Goal: Information Seeking & Learning: Understand process/instructions

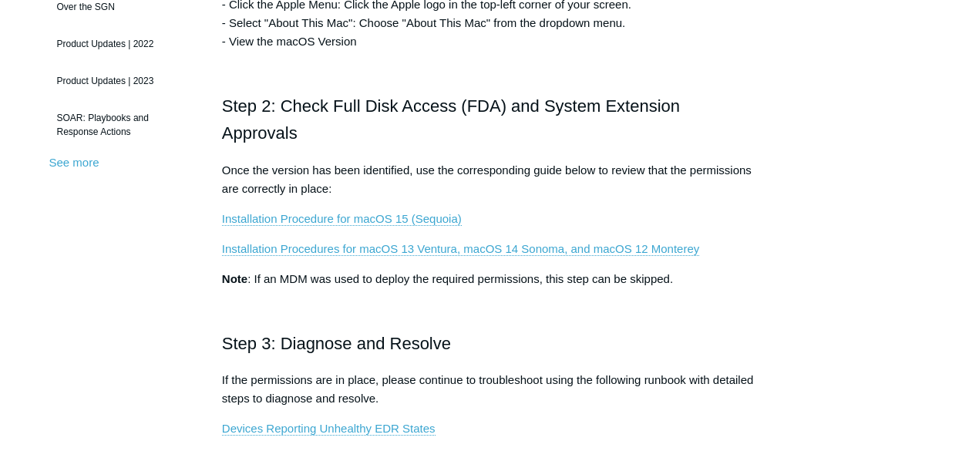
scroll to position [463, 0]
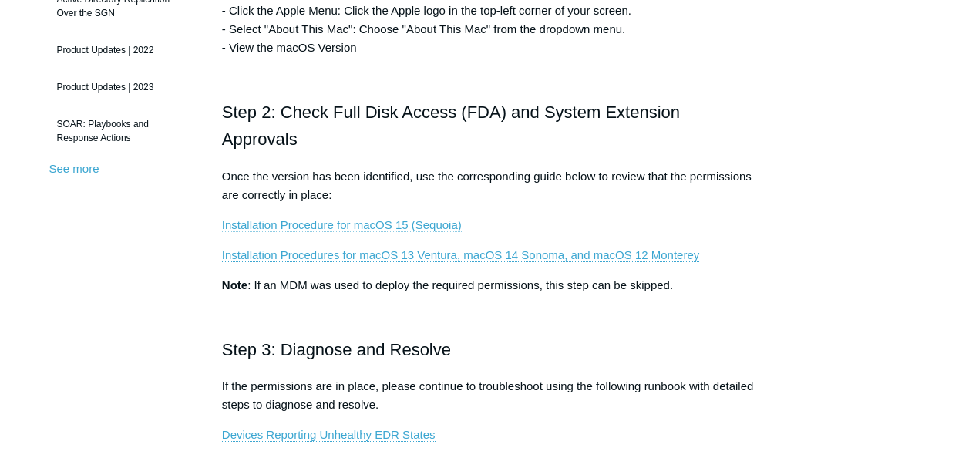
click at [387, 223] on link "Installation Procedure for macOS 15 (Sequoia)" at bounding box center [342, 225] width 240 height 14
click at [399, 256] on link "Installation Procedures for macOS 13 Ventura, macOS 14 Sonoma, and macOS 12 Mon…" at bounding box center [460, 255] width 477 height 14
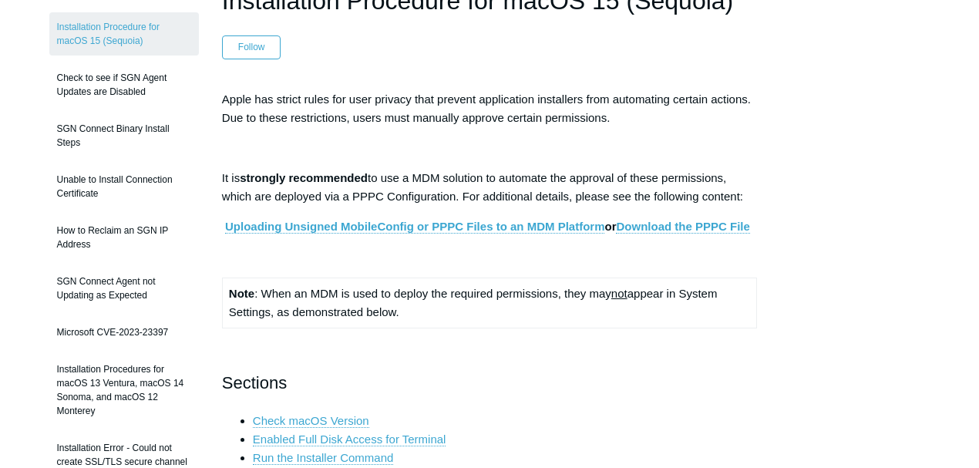
scroll to position [154, 0]
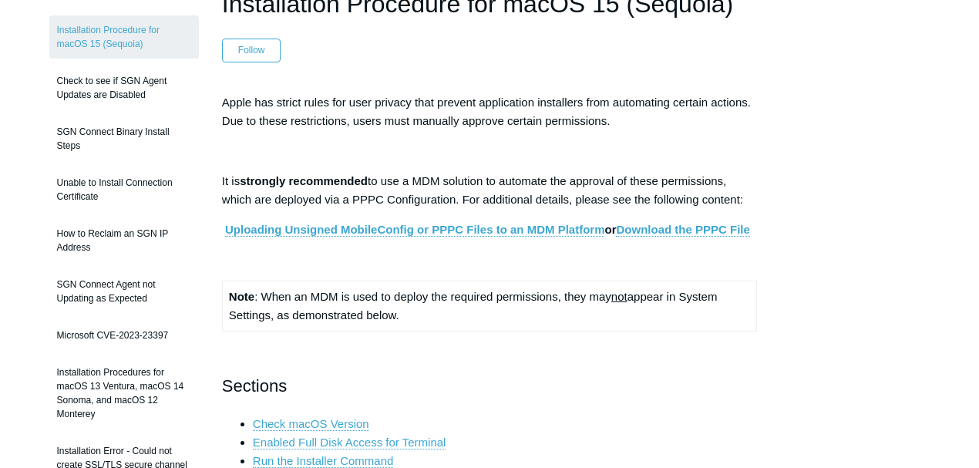
drag, startPoint x: 943, startPoint y: 123, endPoint x: 938, endPoint y: 111, distance: 13.2
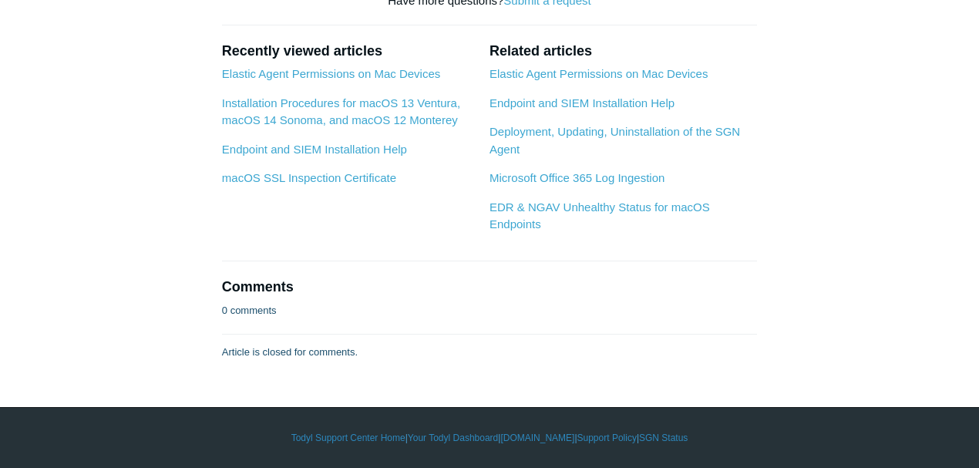
scroll to position [4935, 0]
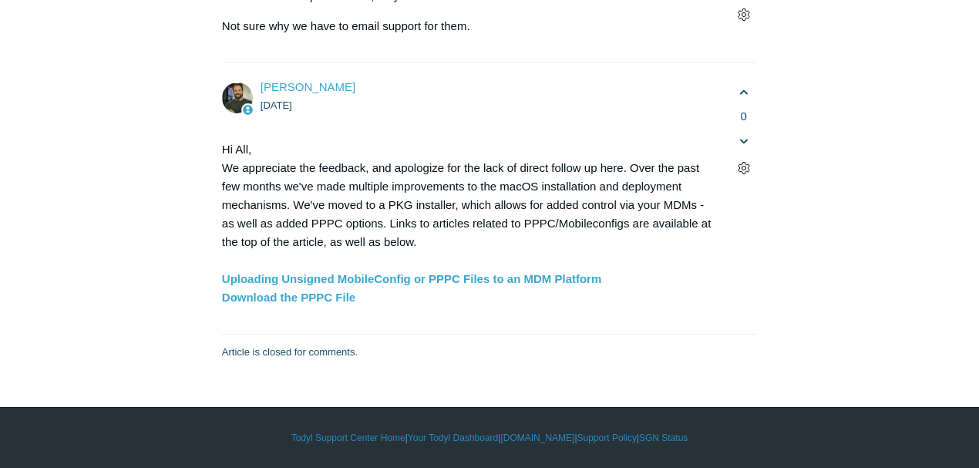
scroll to position [4523, 0]
drag, startPoint x: 655, startPoint y: 224, endPoint x: 268, endPoint y: 230, distance: 386.4
copy code "sudo /Library/Elastic/Endpoint/elastic-endpoint test install"
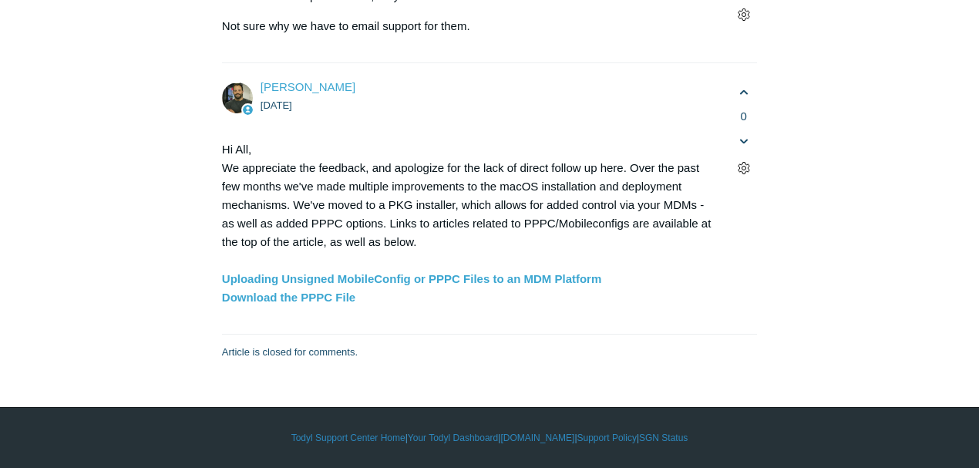
drag, startPoint x: 655, startPoint y: 68, endPoint x: 275, endPoint y: 69, distance: 380.9
copy code "sudo /Library/Elastic/Endpoint/elastic-endpoint test install"
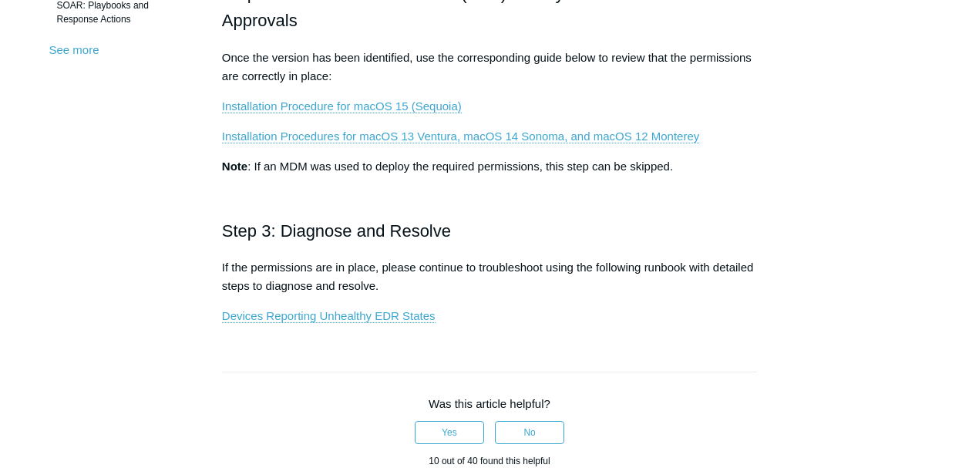
scroll to position [617, 0]
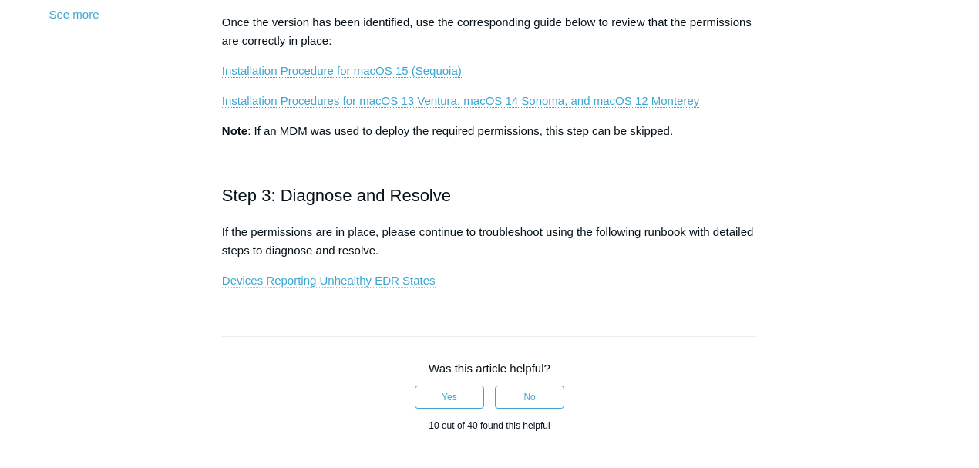
click at [400, 281] on link "Devices Reporting Unhealthy EDR States" at bounding box center [329, 281] width 214 height 14
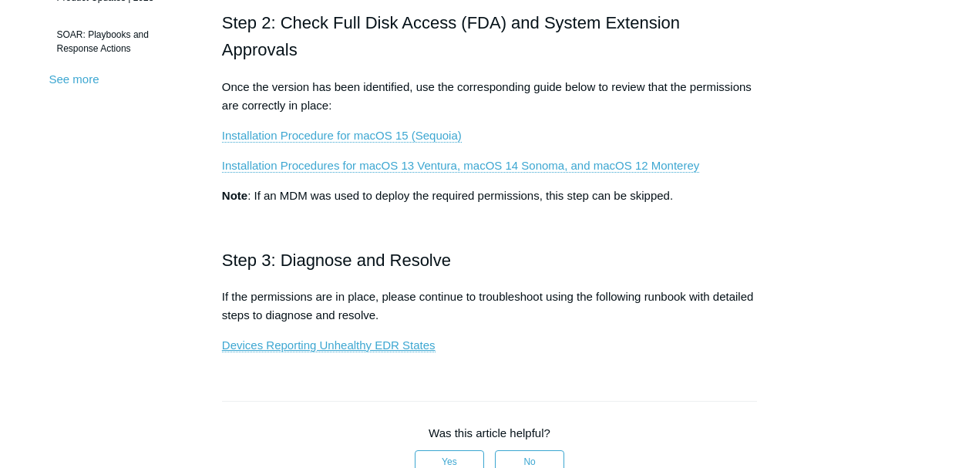
scroll to position [308, 0]
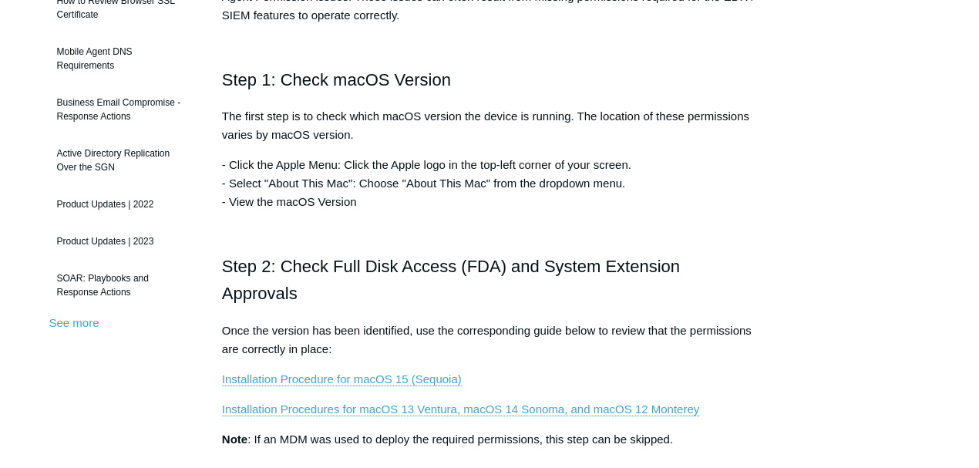
drag, startPoint x: 577, startPoint y: 259, endPoint x: 588, endPoint y: 248, distance: 15.3
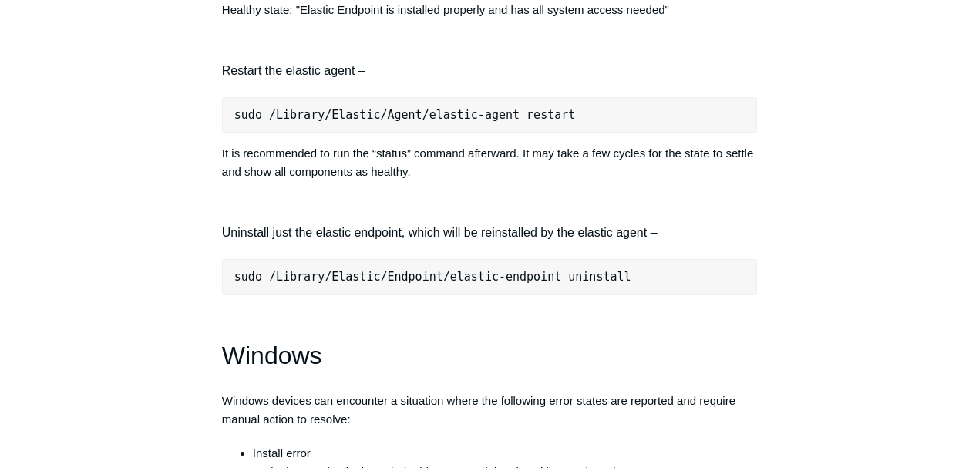
scroll to position [1902, 0]
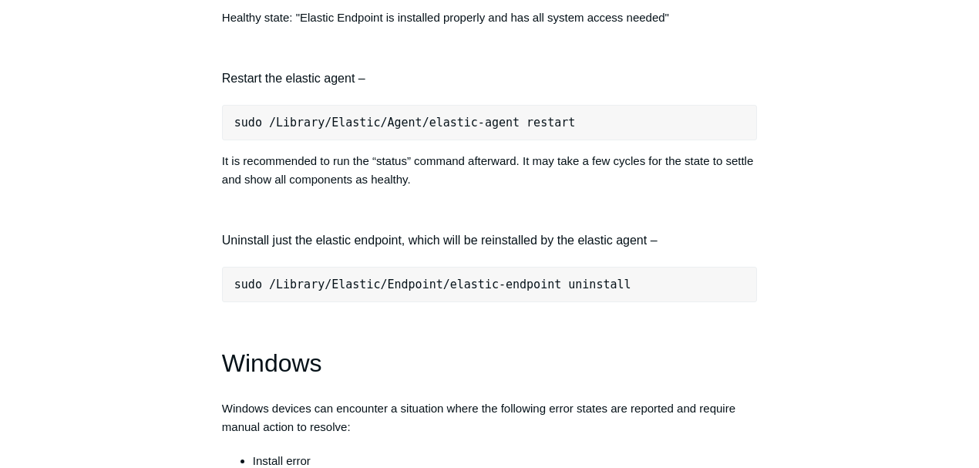
drag, startPoint x: 511, startPoint y: 253, endPoint x: 499, endPoint y: 226, distance: 29.7
